Goal: Task Accomplishment & Management: Manage account settings

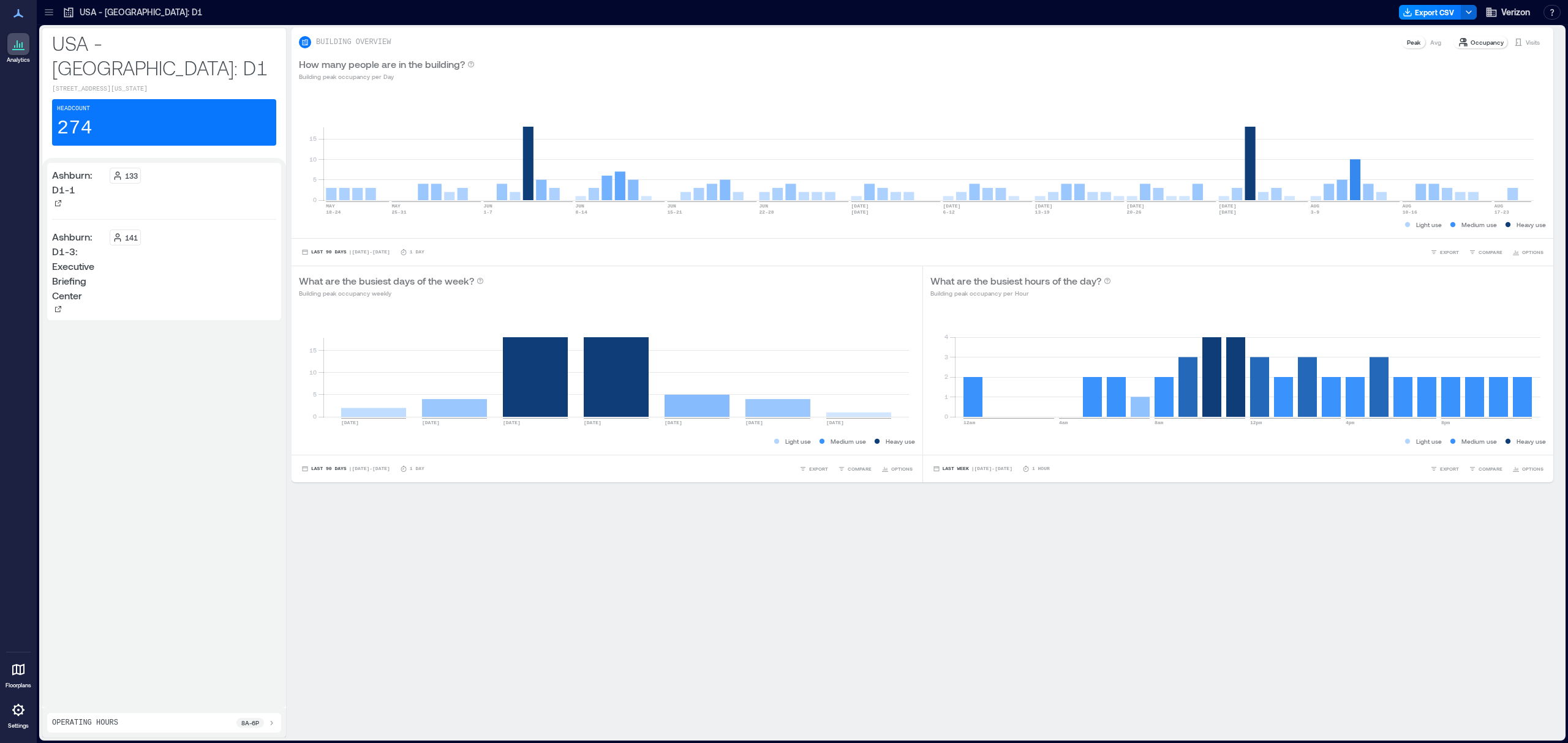
click at [54, 10] on icon at bounding box center [49, 12] width 13 height 13
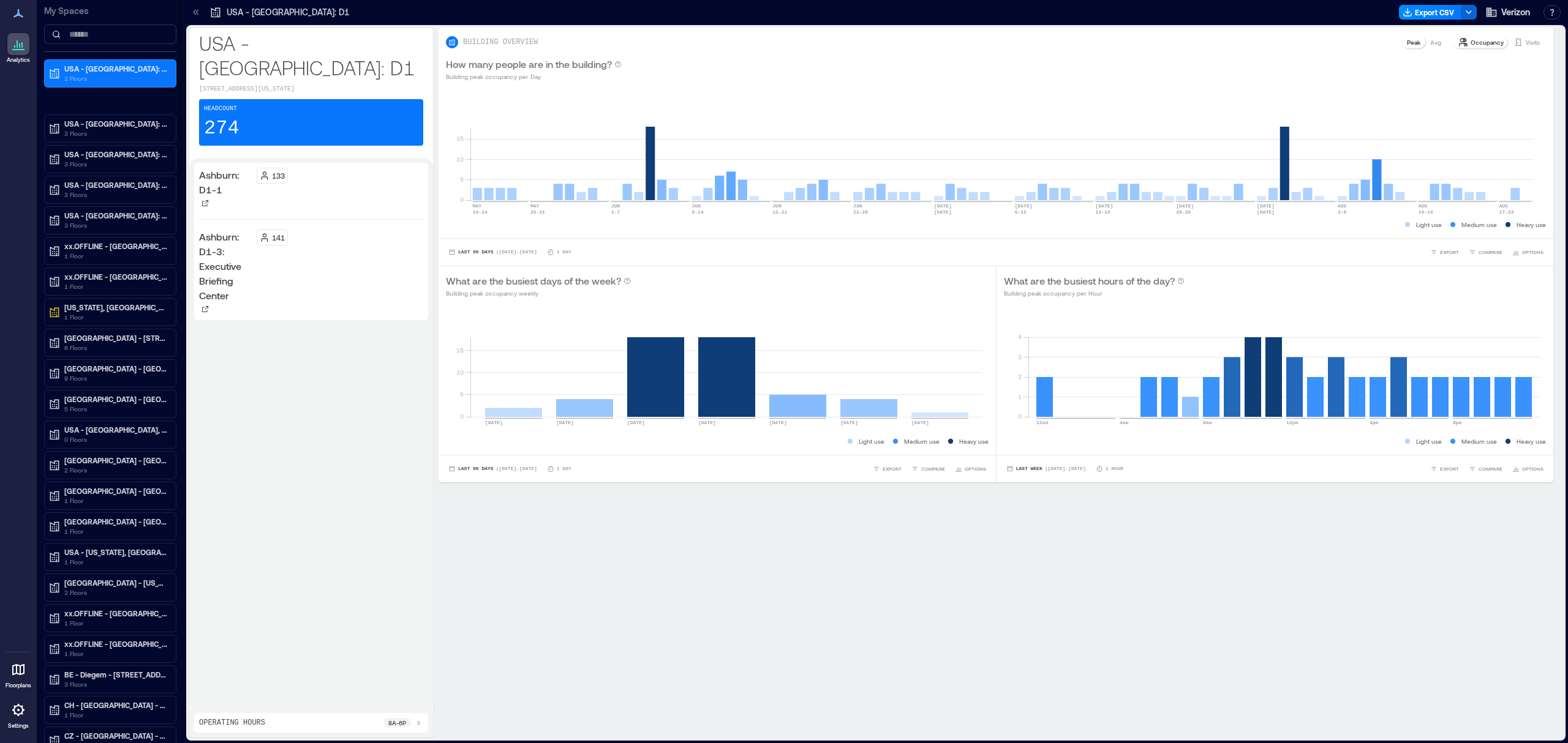
click at [109, 22] on div "My Spaces" at bounding box center [110, 26] width 132 height 52
click at [110, 27] on input at bounding box center [110, 34] width 132 height 19
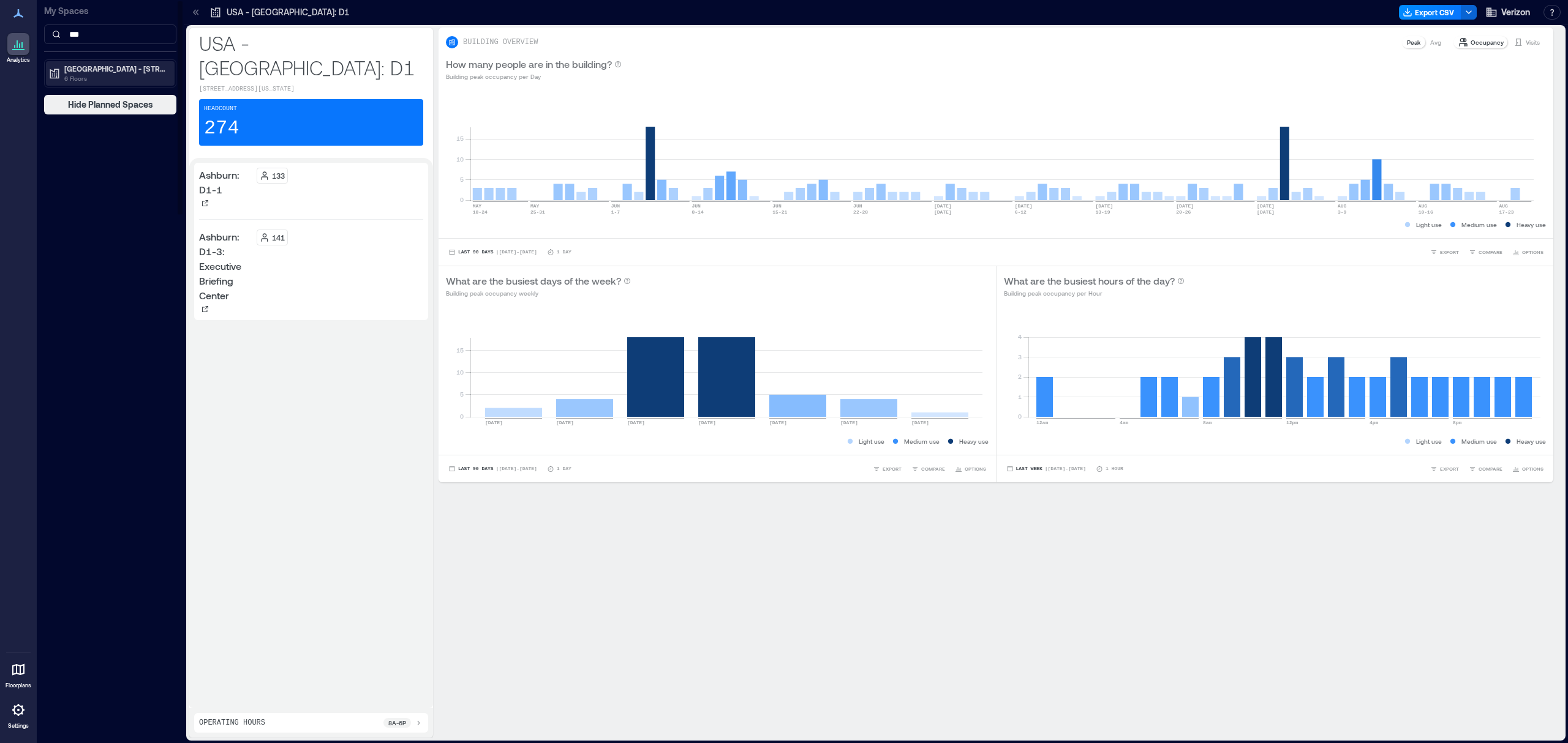
type input "***"
click at [106, 64] on p "USA - 7000 Weston Pkwy, Cary, North Carolina" at bounding box center [115, 69] width 103 height 10
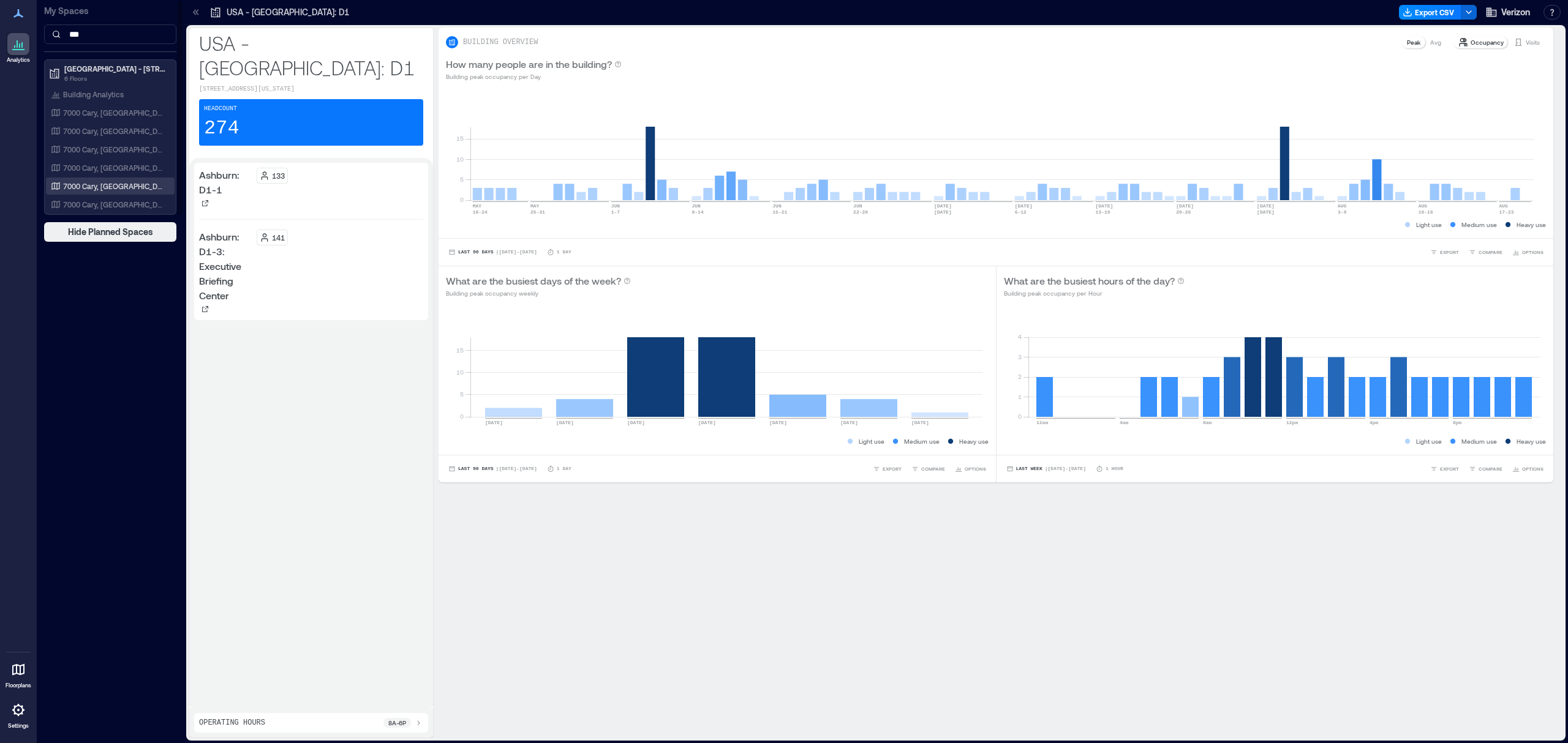
click at [119, 183] on p "7000 Cary, NC: Floor 5" at bounding box center [114, 186] width 102 height 10
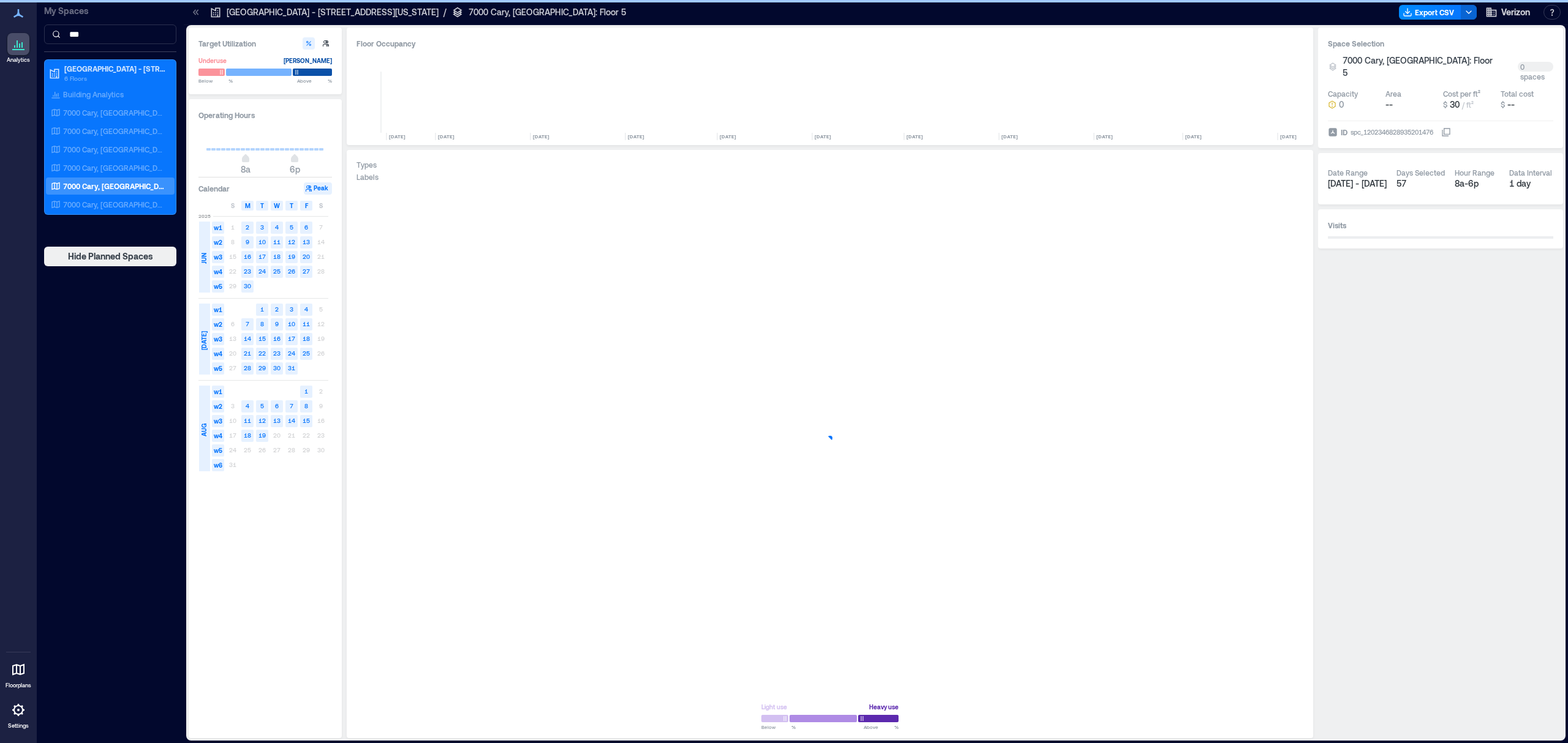
scroll to position [0, 1526]
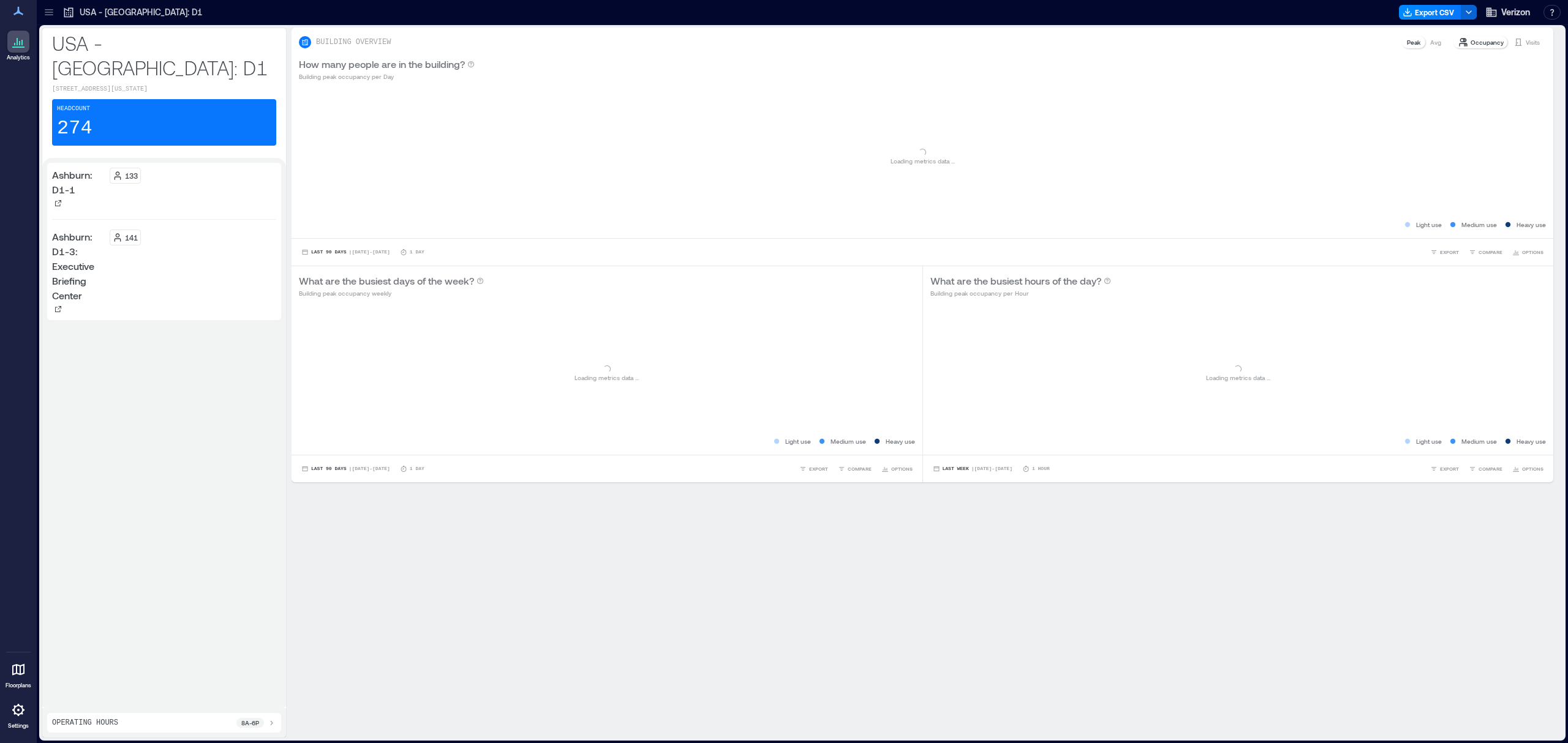
click at [48, 8] on icon at bounding box center [49, 12] width 13 height 13
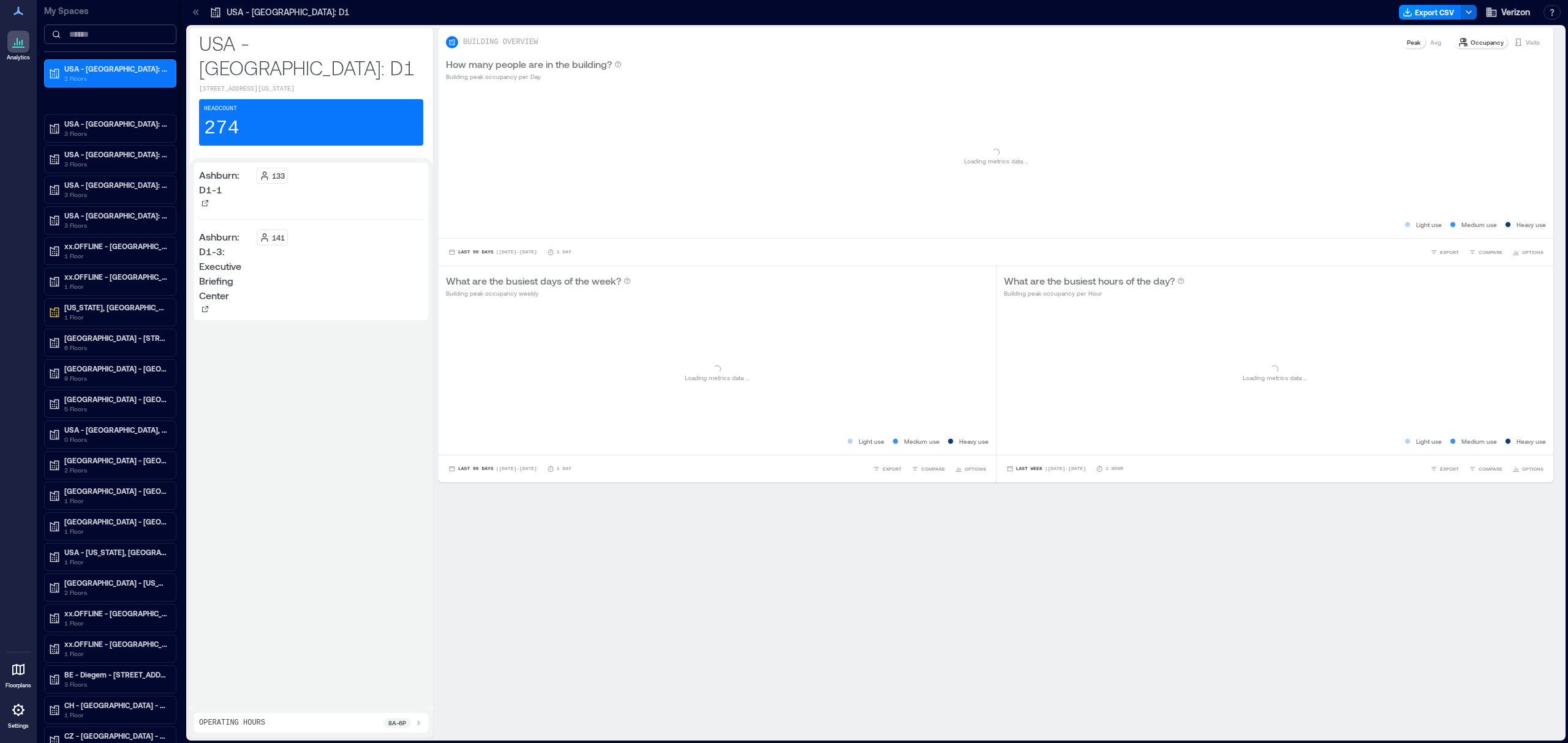
click at [82, 28] on input at bounding box center [110, 34] width 132 height 19
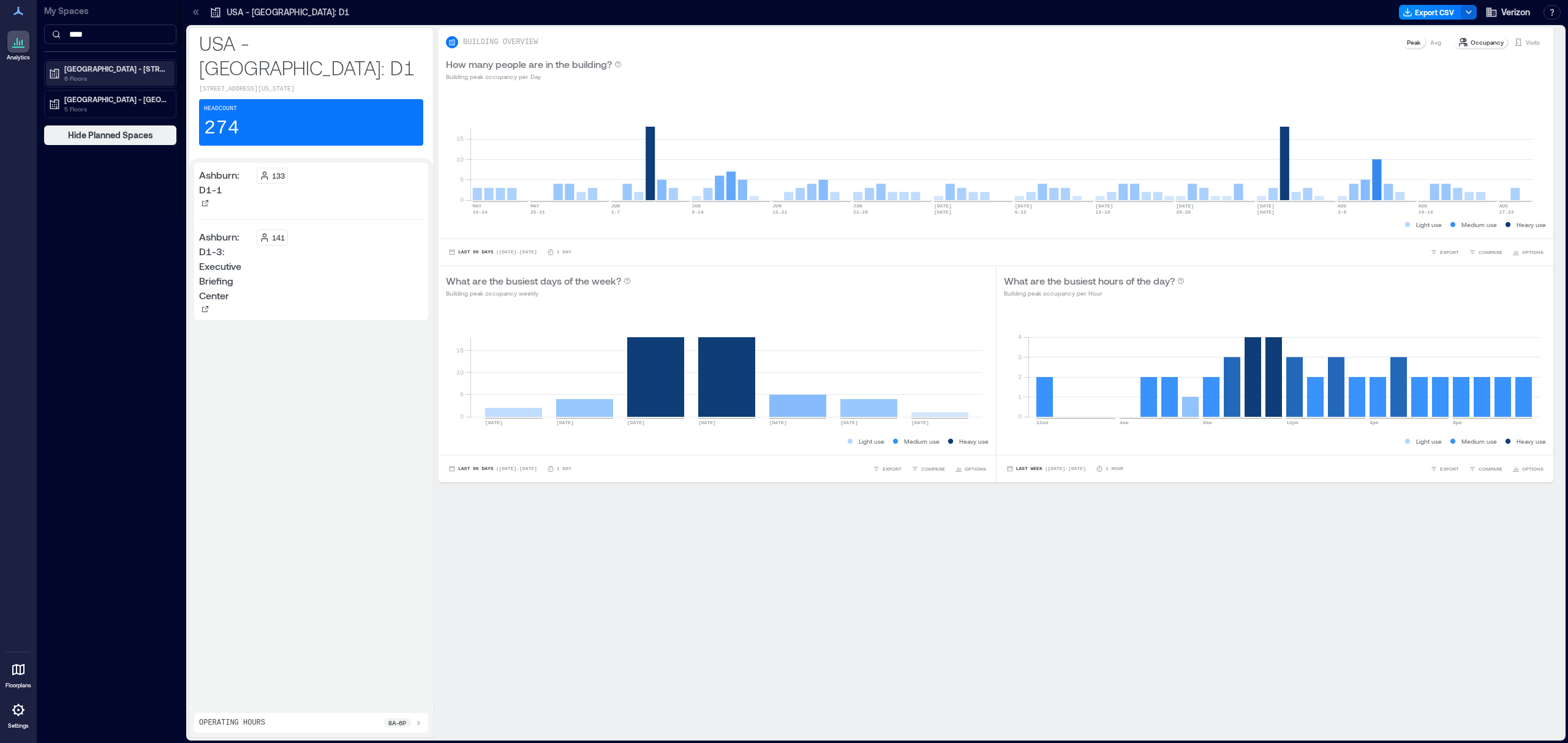
type input "****"
click at [101, 78] on p "6 Floors" at bounding box center [115, 78] width 103 height 10
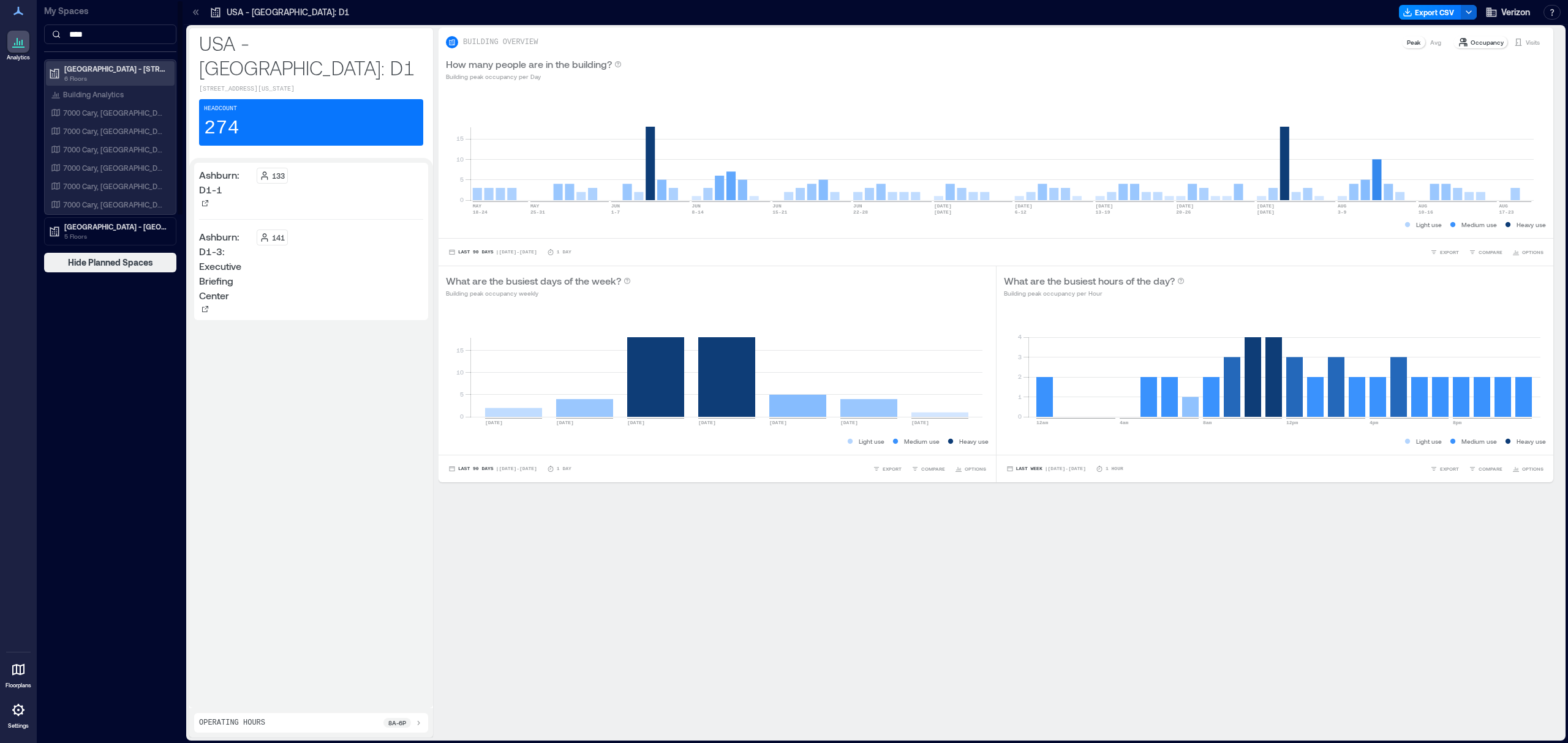
click at [101, 75] on p "6 Floors" at bounding box center [115, 78] width 103 height 10
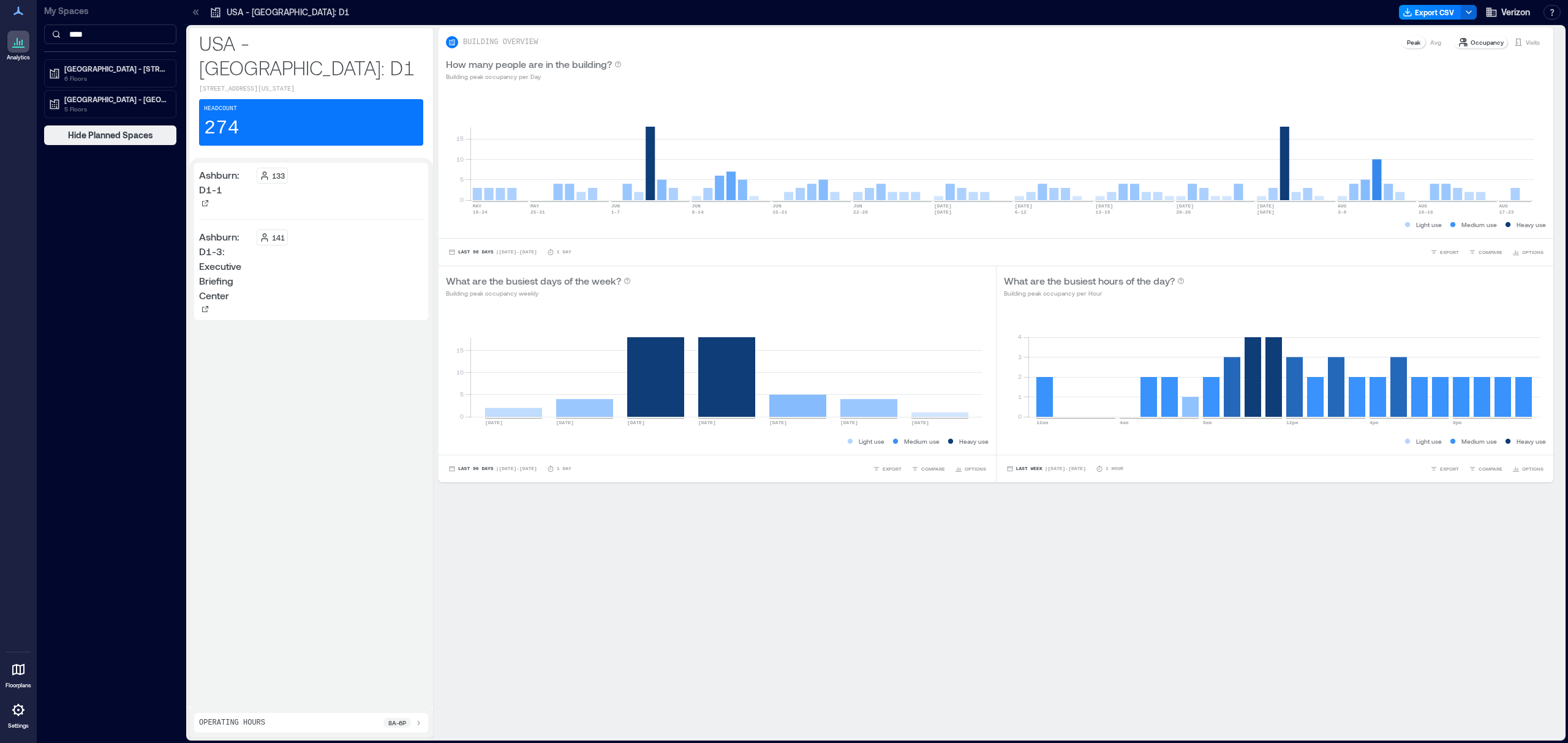
click at [19, 710] on icon at bounding box center [18, 709] width 14 height 14
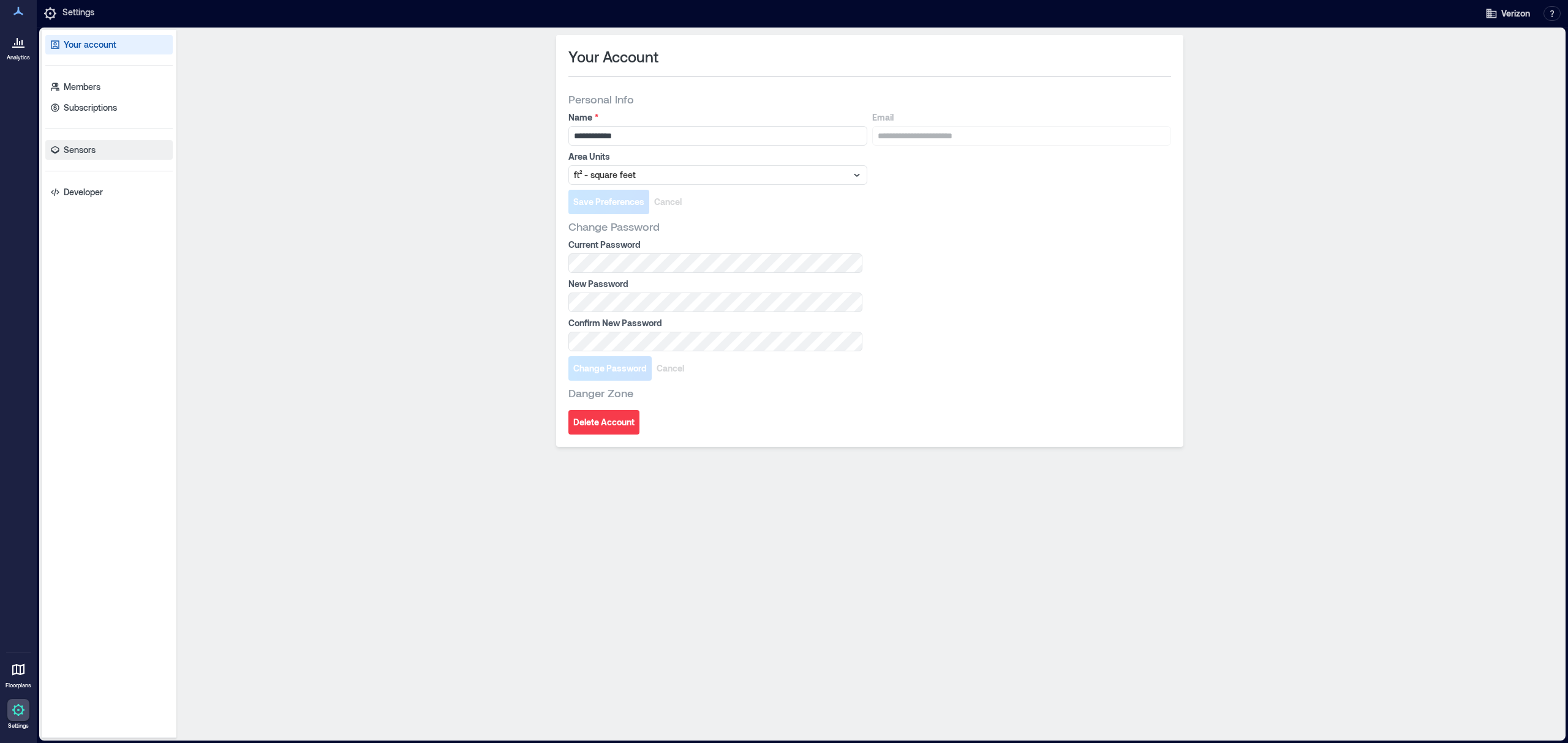
click at [114, 153] on link "Sensors" at bounding box center [109, 149] width 127 height 19
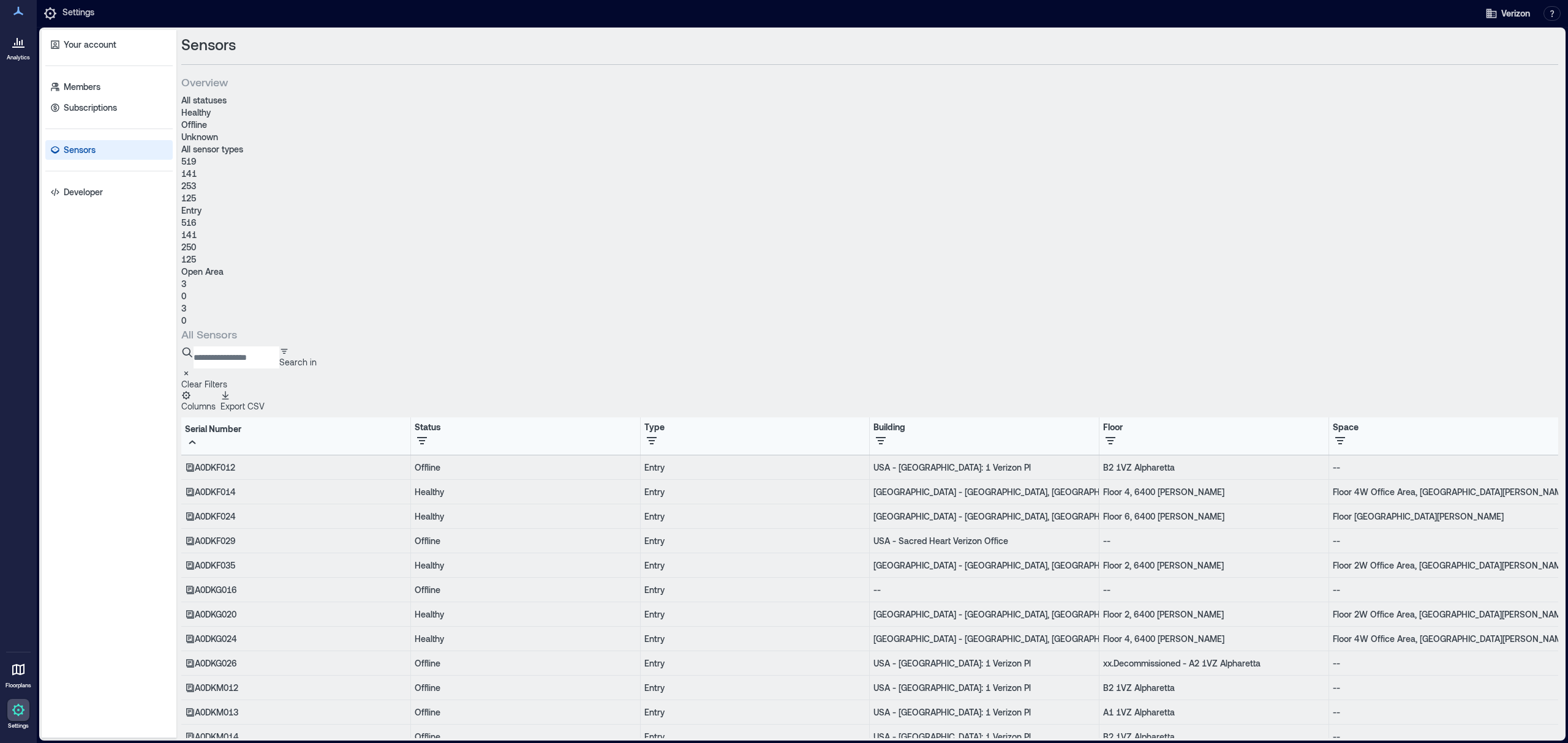
click at [263, 346] on input at bounding box center [237, 357] width 86 height 22
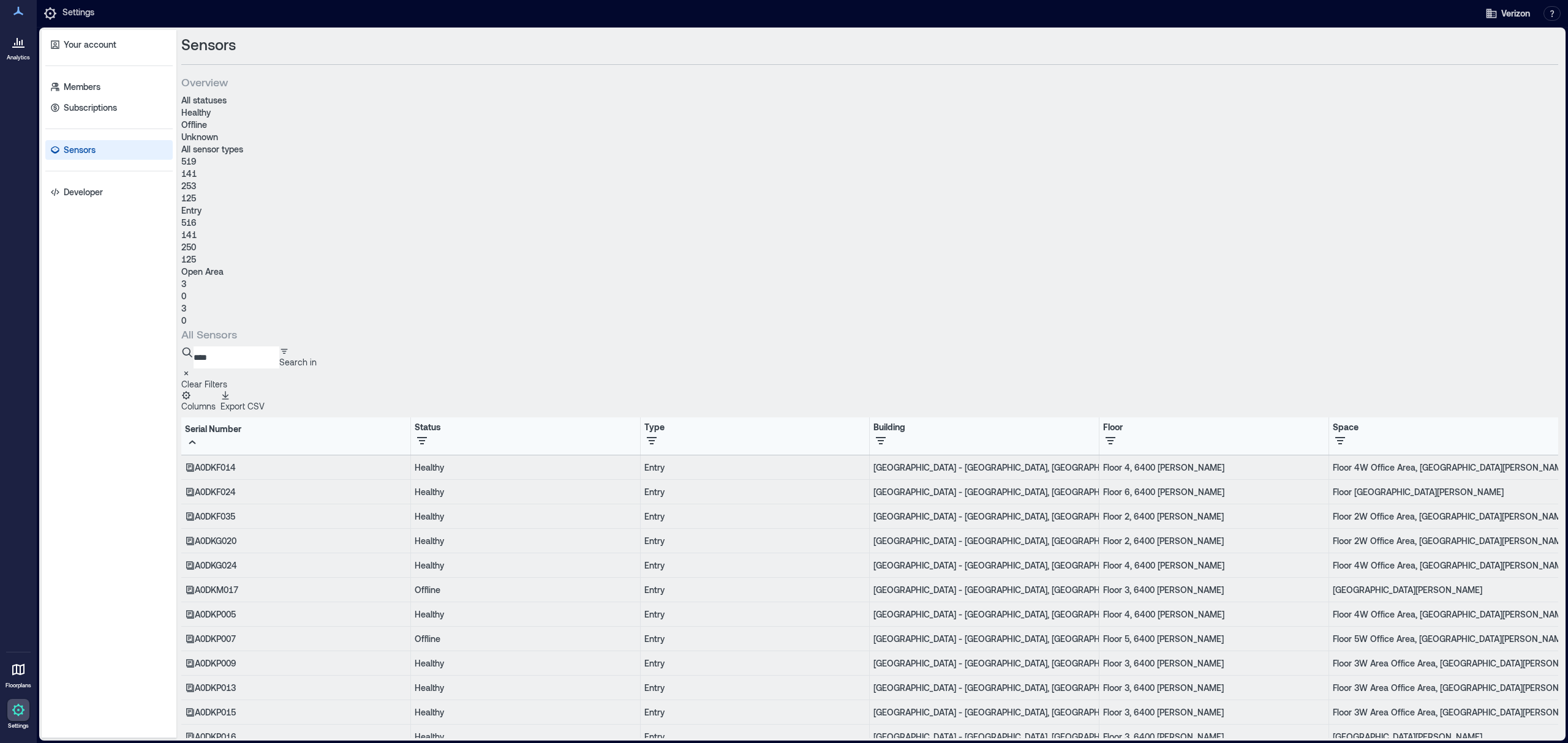
drag, startPoint x: 265, startPoint y: 228, endPoint x: 160, endPoint y: 219, distance: 105.4
click at [160, 219] on div "Your account Members Subscriptions Sensors Developer Sensors Overview All statu…" at bounding box center [801, 384] width 1521 height 708
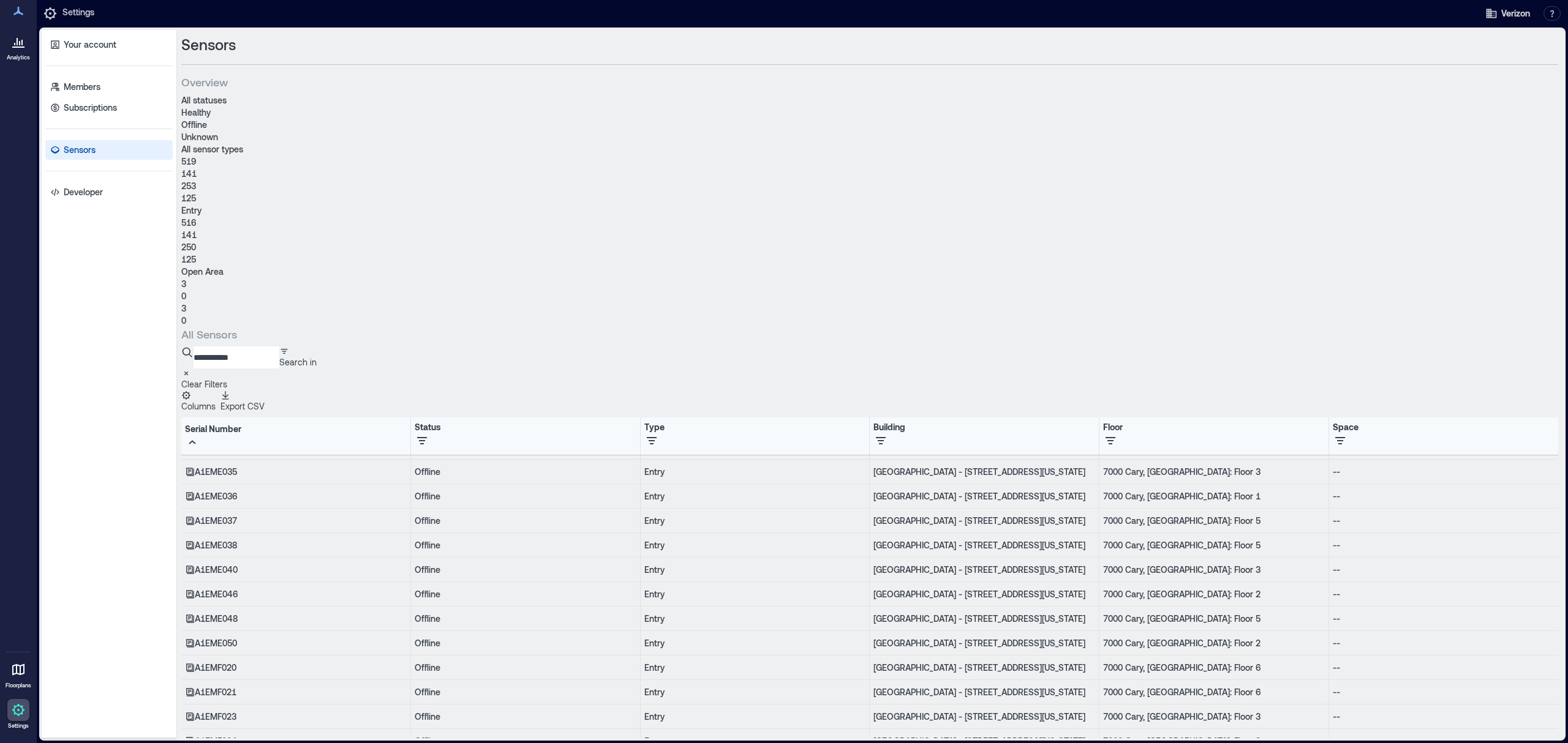
scroll to position [329, 0]
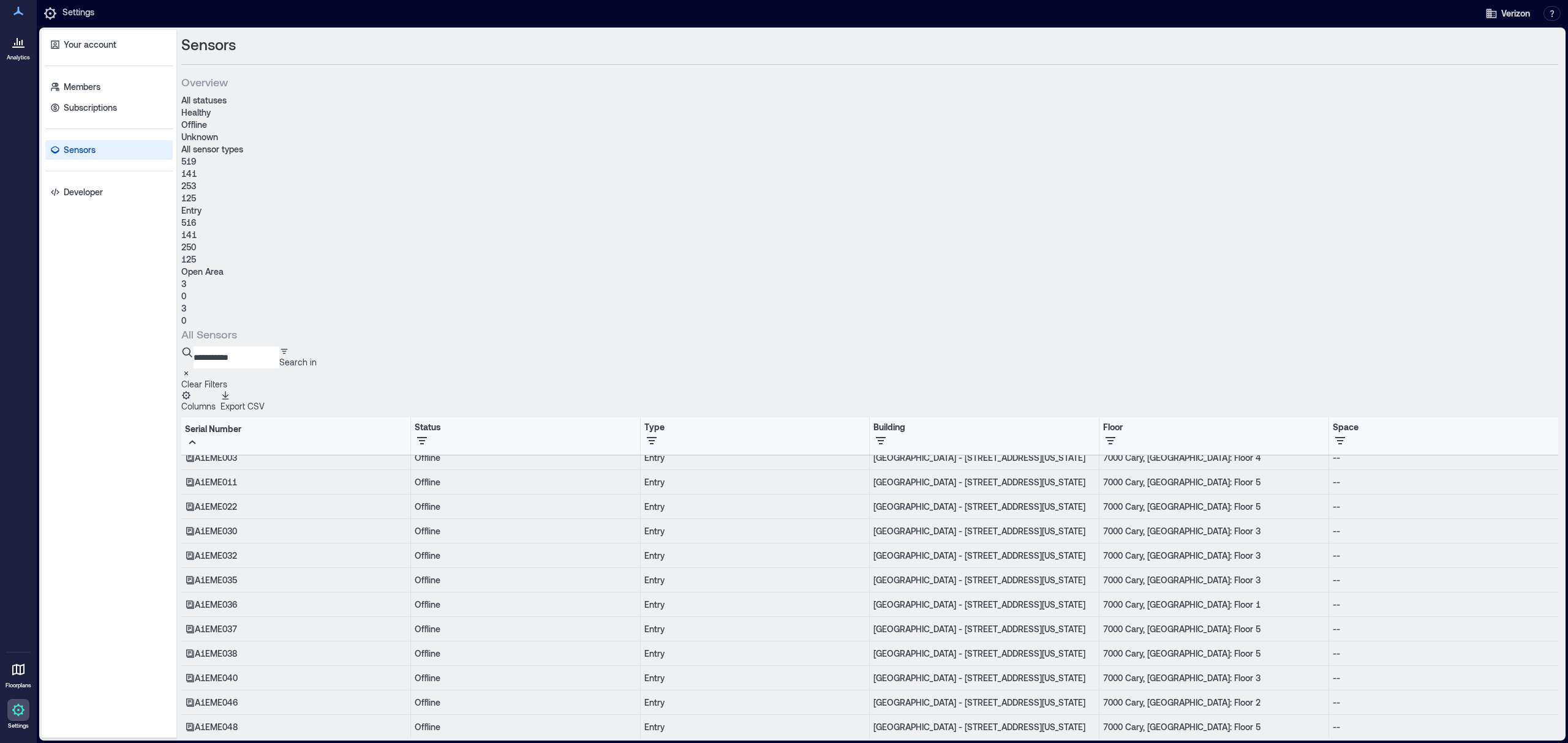
type input "**********"
